Goal: Find specific page/section: Find specific page/section

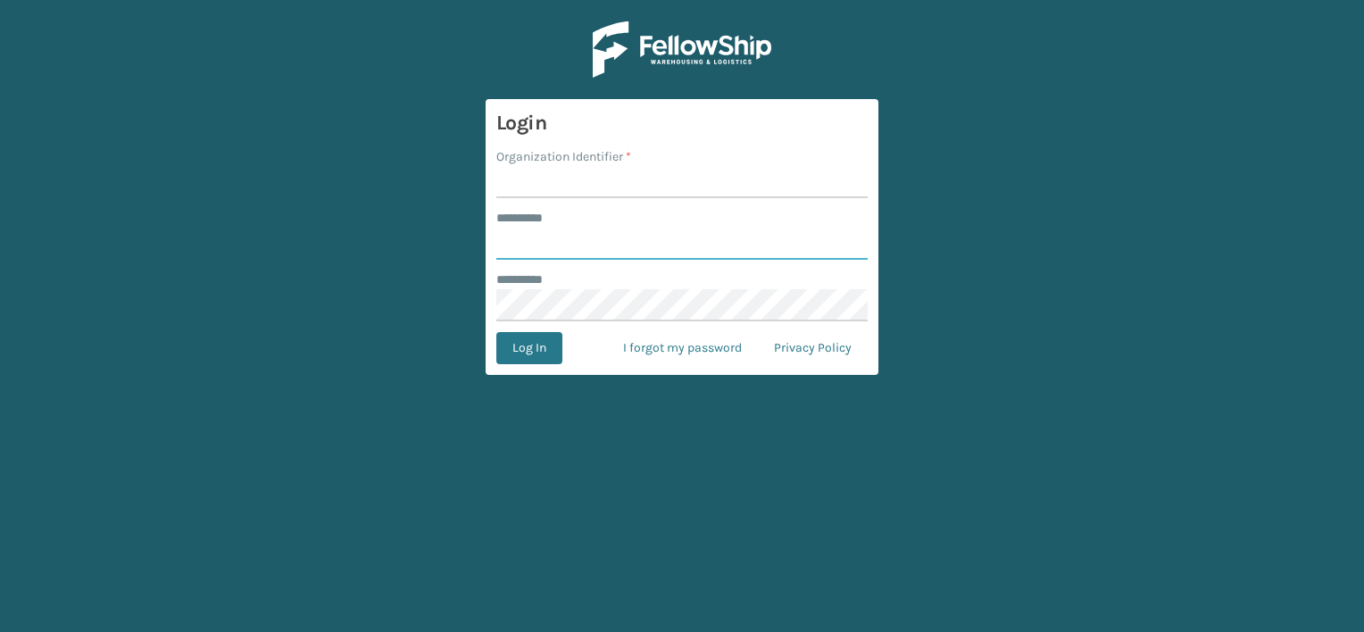
type input "***"
click at [586, 177] on input "Organization Identifier *" at bounding box center [681, 182] width 371 height 32
drag, startPoint x: 563, startPoint y: 181, endPoint x: 728, endPoint y: 191, distance: 165.4
click at [728, 191] on input "LIFESTYLE SOLUTIONS" at bounding box center [681, 182] width 371 height 32
type input "LIFESTYLE"
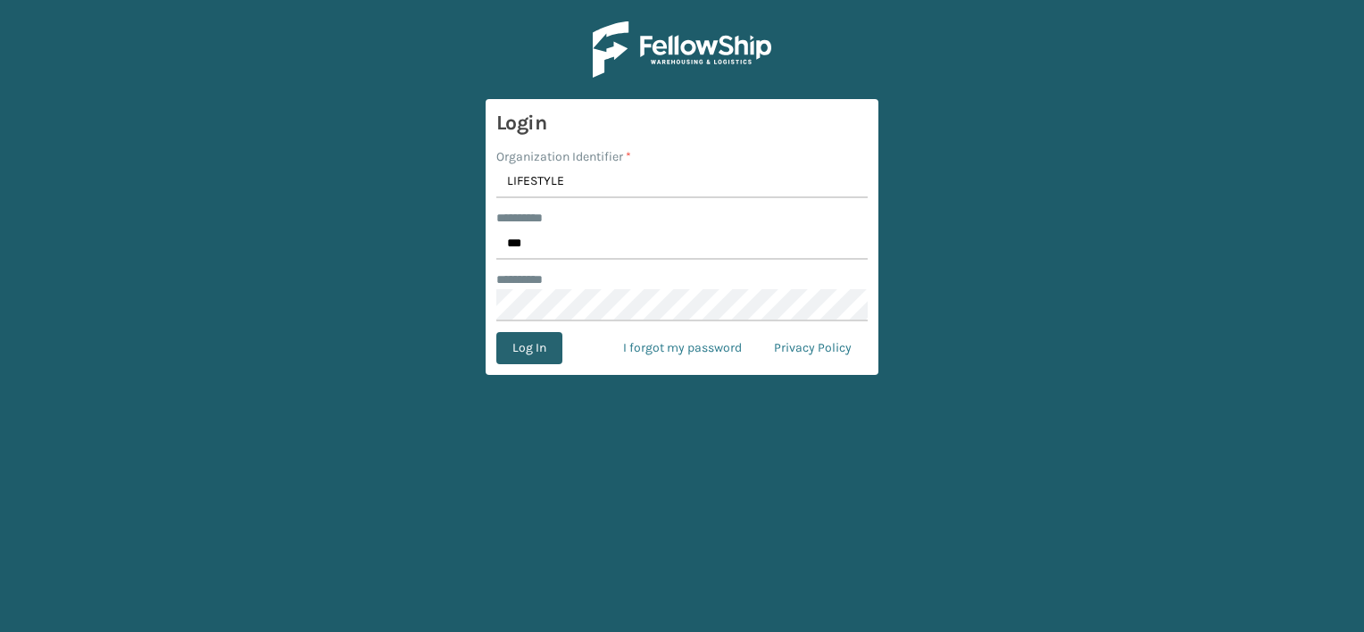
click at [552, 346] on button "Log In" at bounding box center [529, 348] width 66 height 32
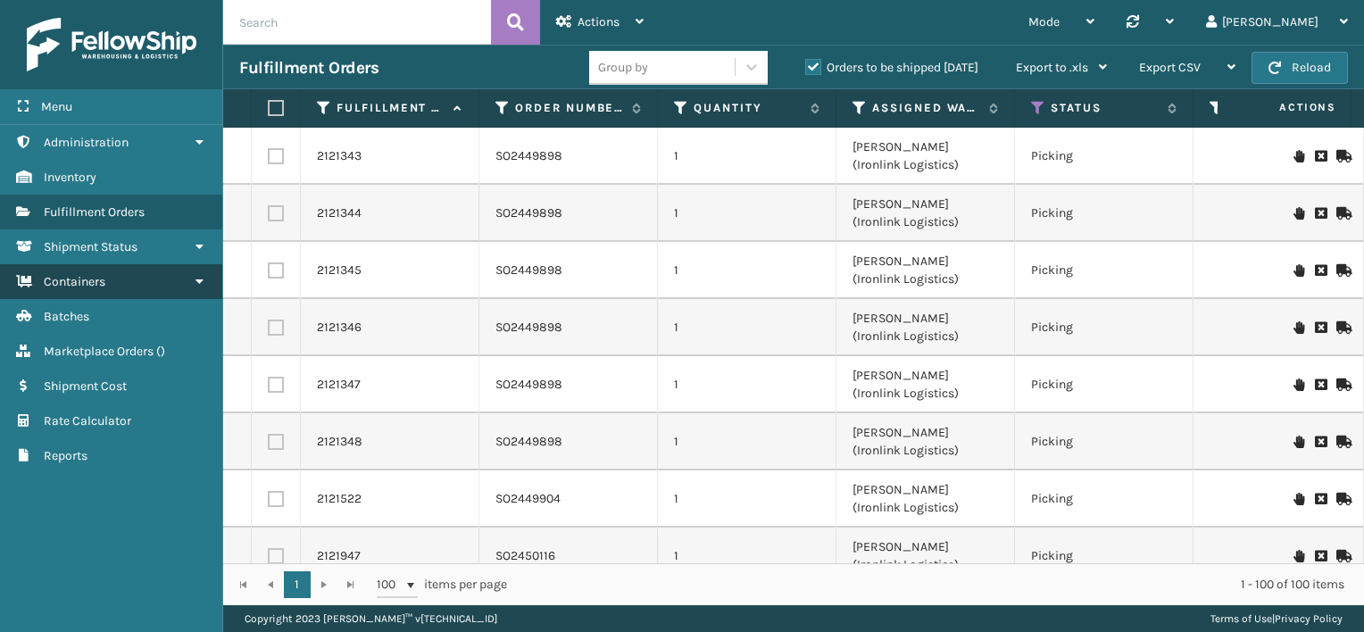
click at [158, 283] on link "Containers" at bounding box center [111, 281] width 222 height 35
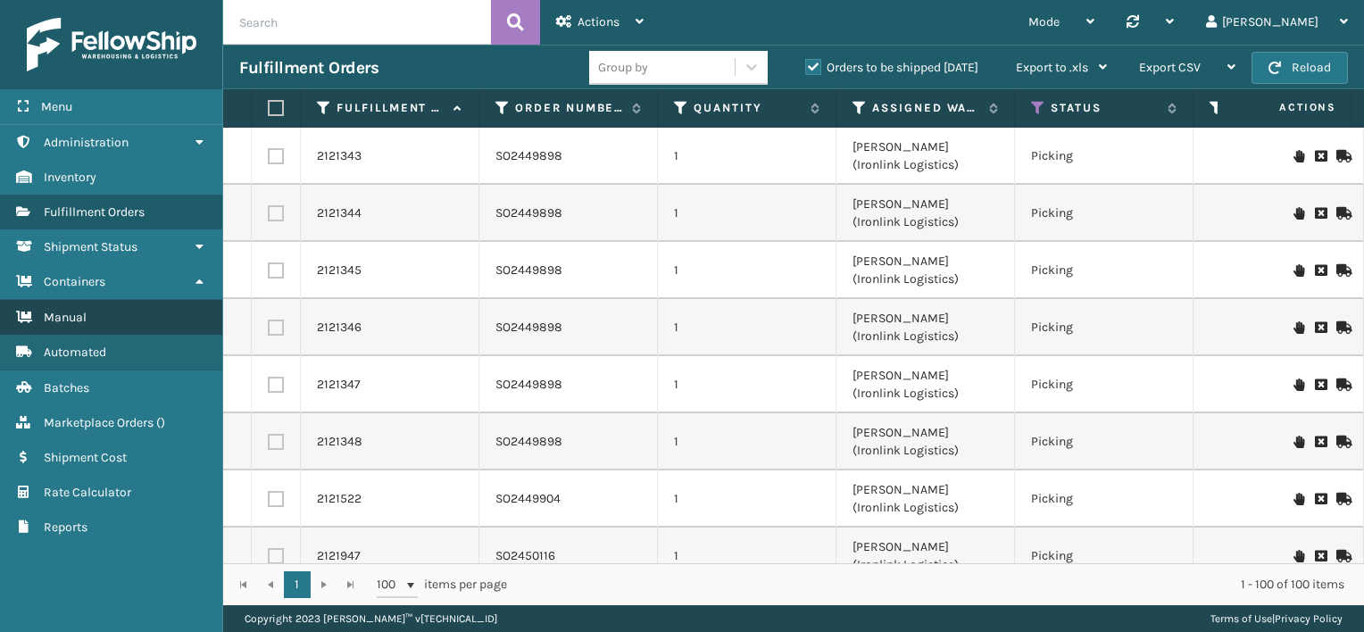
click at [150, 311] on link "Manual" at bounding box center [111, 317] width 222 height 35
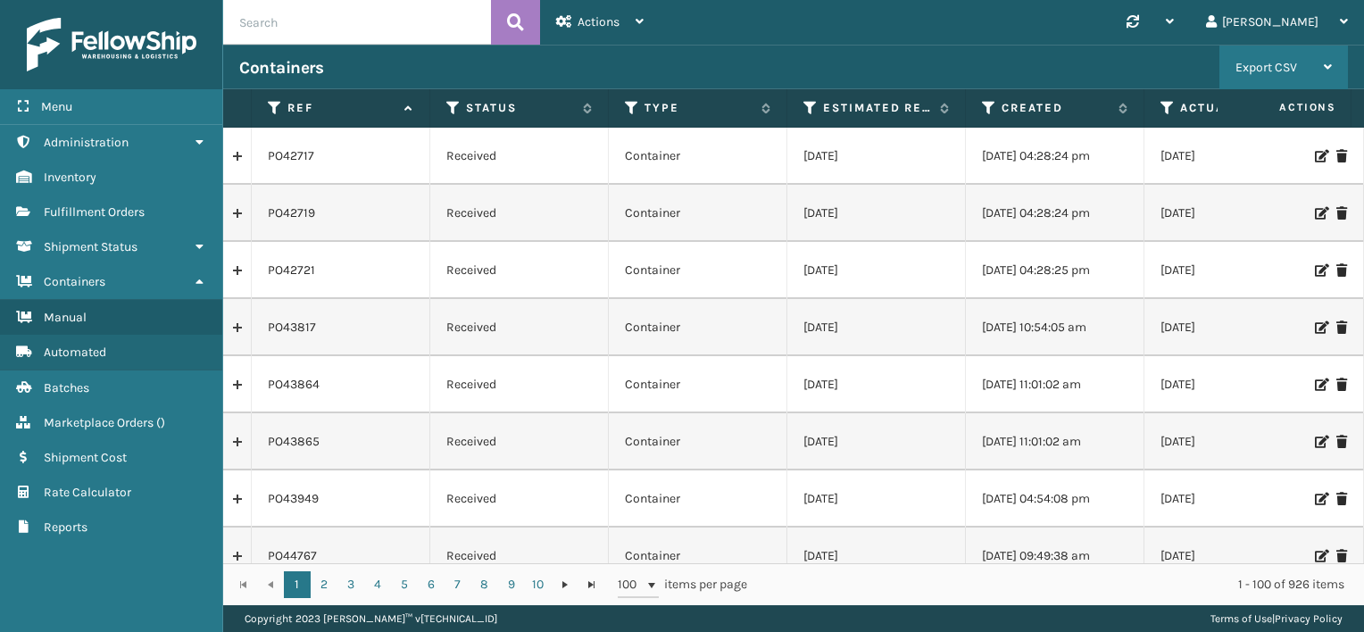
click at [1294, 66] on span "Export CSV" at bounding box center [1266, 67] width 62 height 15
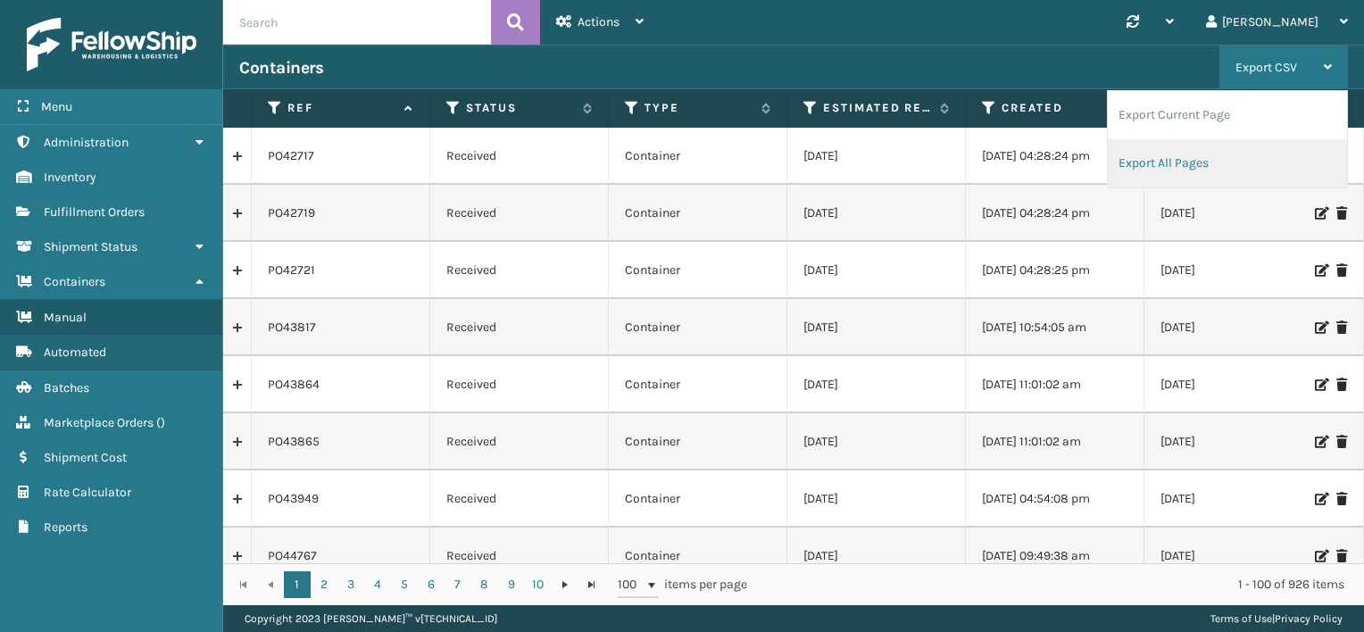
click at [1194, 171] on li "Export All Pages" at bounding box center [1227, 163] width 239 height 48
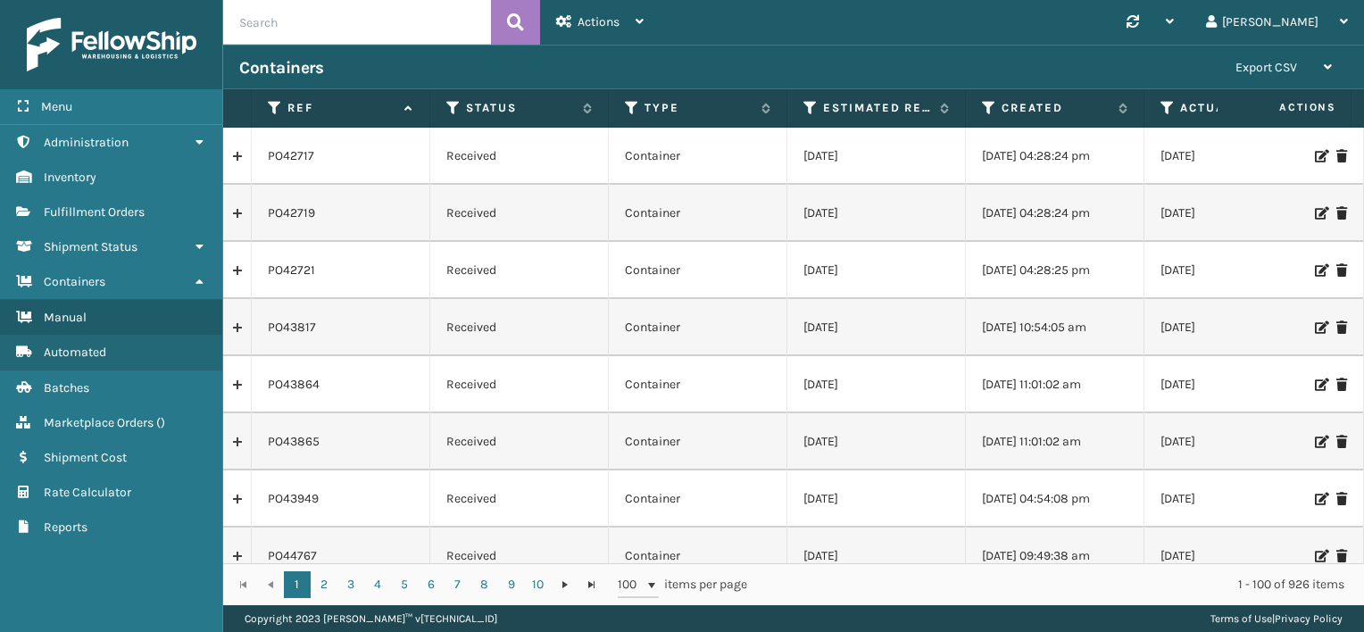
click at [241, 157] on link at bounding box center [237, 156] width 28 height 29
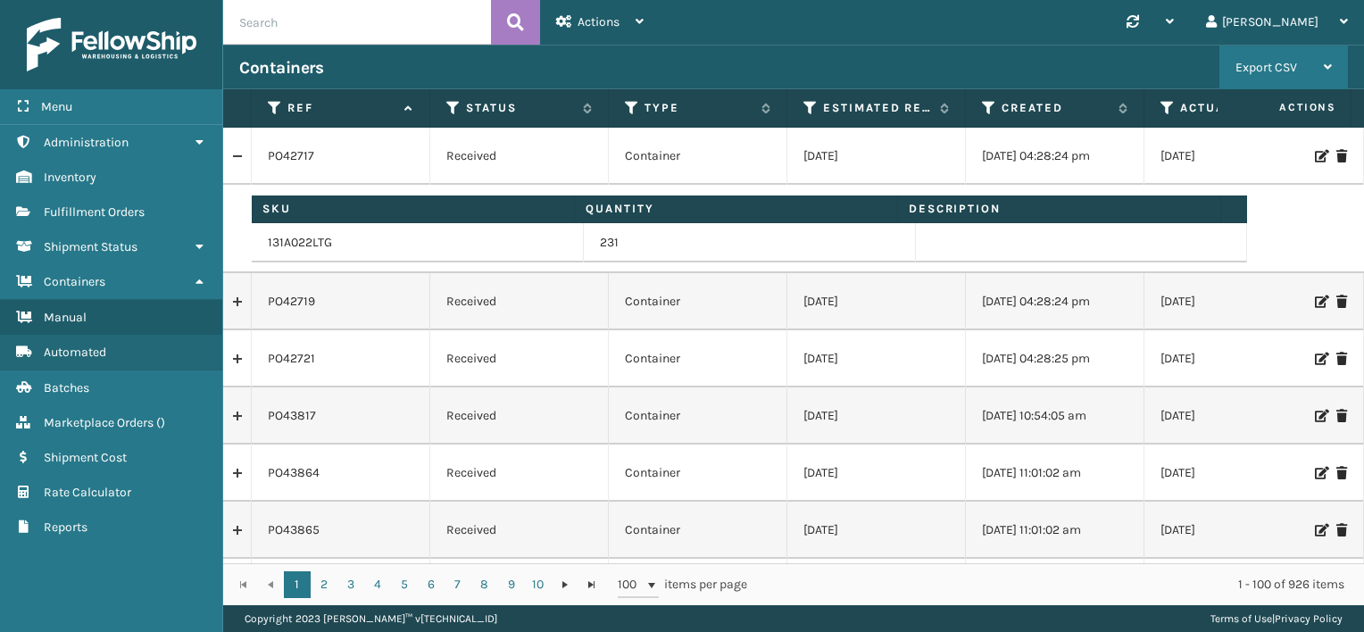
click at [1292, 70] on span "Export CSV" at bounding box center [1266, 67] width 62 height 15
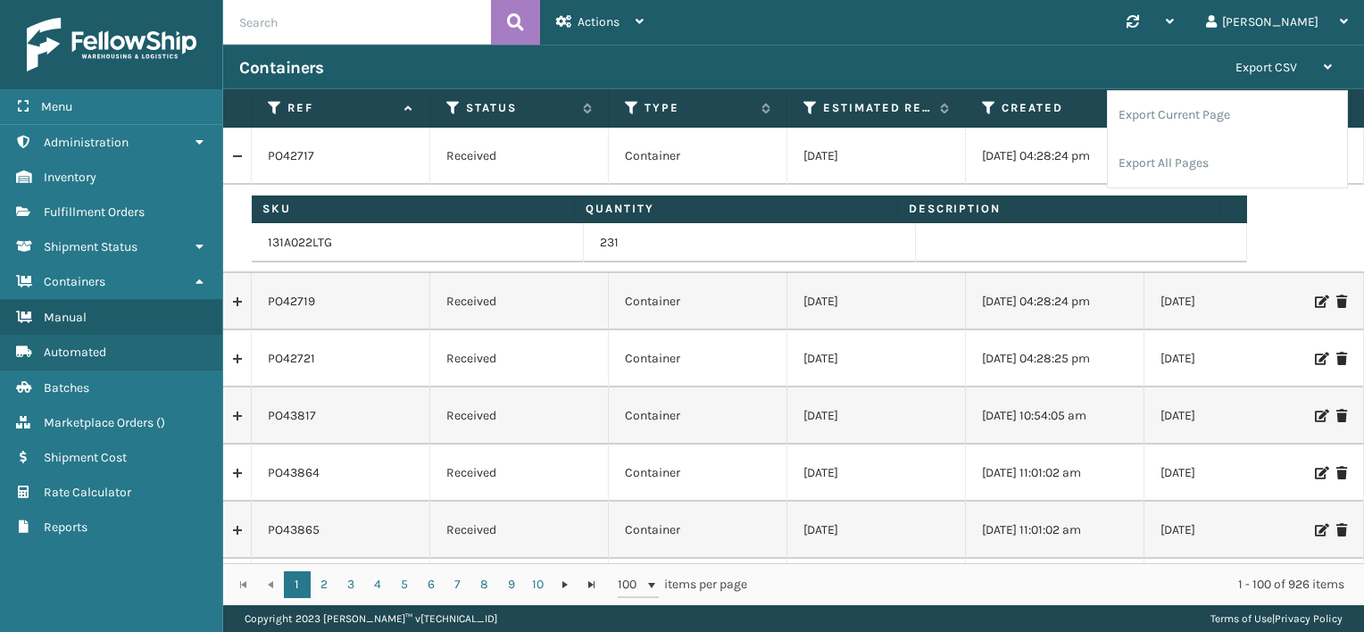
click at [976, 72] on div "Containers" at bounding box center [729, 67] width 980 height 21
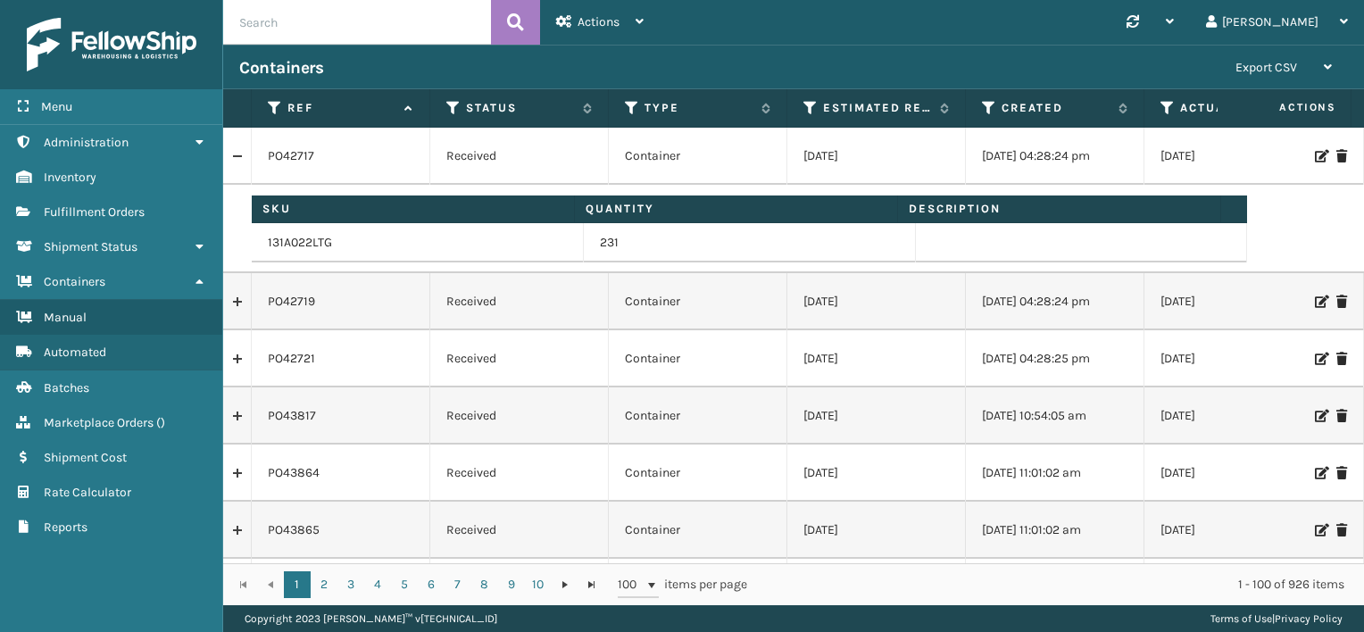
paste input "KOCU4190306"
type input "KOCU4190306"
click at [518, 20] on icon at bounding box center [515, 22] width 17 height 27
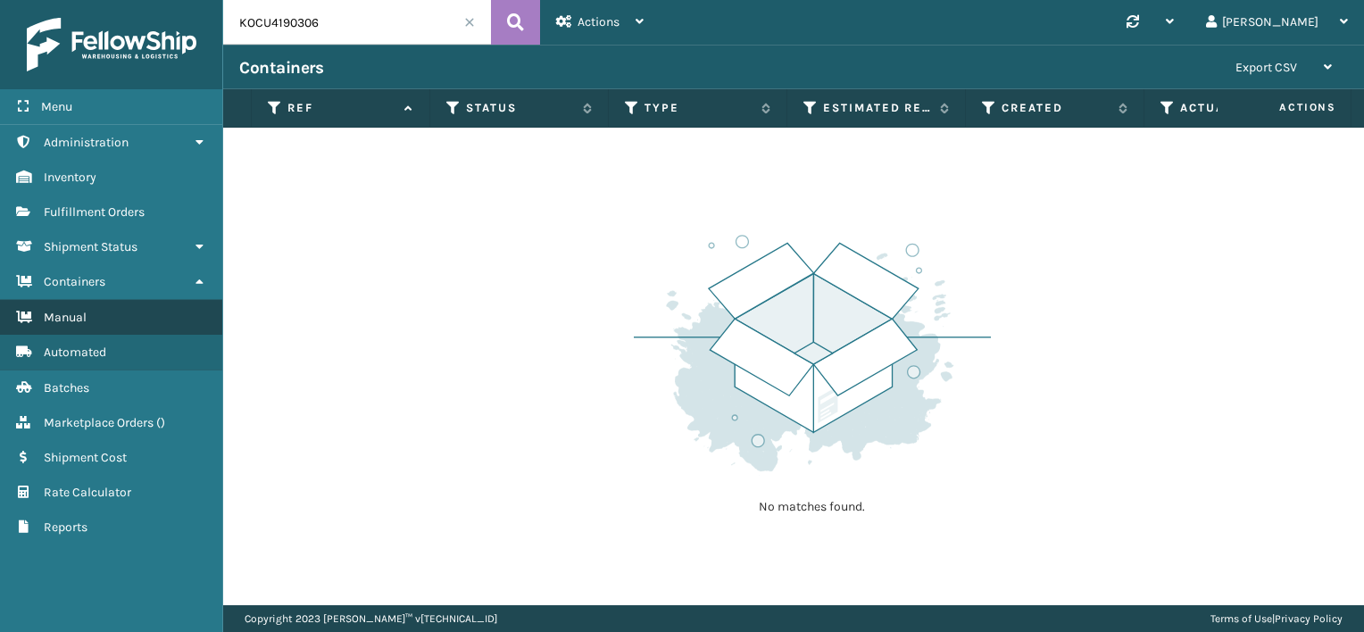
click at [144, 317] on link "Manual" at bounding box center [111, 317] width 222 height 35
click at [123, 326] on link "Manual" at bounding box center [111, 317] width 222 height 35
drag, startPoint x: 1084, startPoint y: 113, endPoint x: 342, endPoint y: 114, distance: 742.6
click at [342, 114] on label "Ref" at bounding box center [341, 108] width 108 height 16
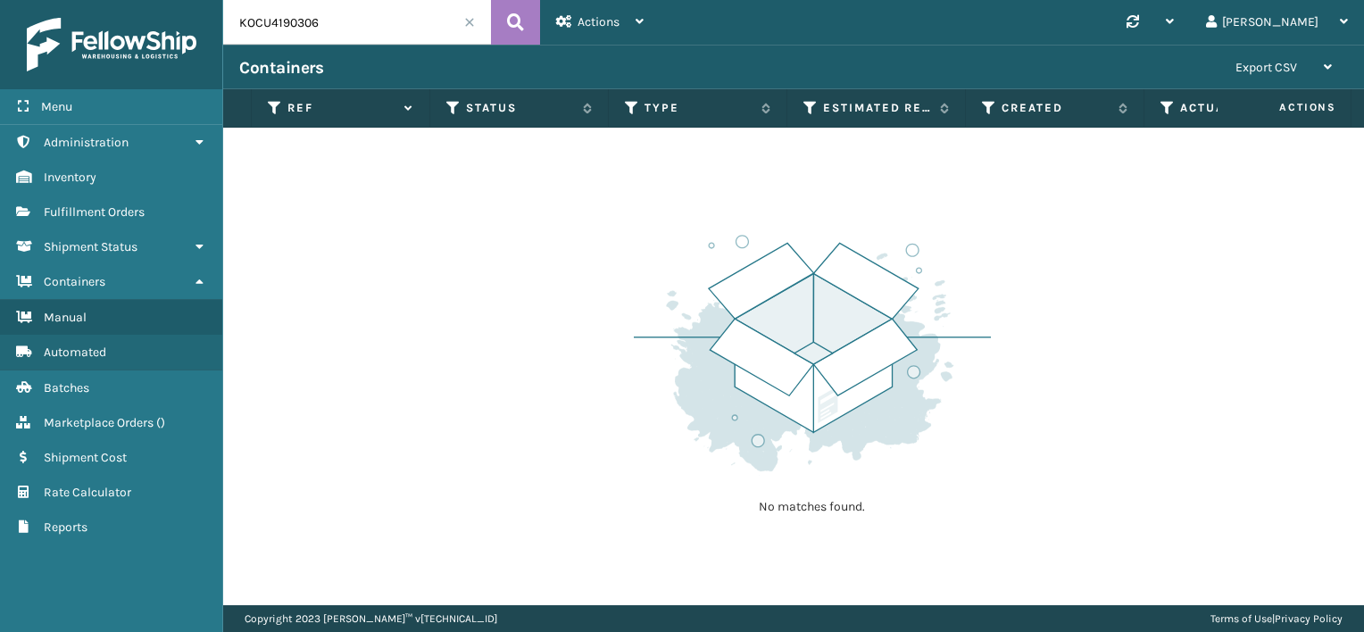
drag, startPoint x: 1358, startPoint y: 111, endPoint x: 1064, endPoint y: 117, distance: 293.7
click at [1064, 117] on th "Created" at bounding box center [1055, 108] width 179 height 38
